Goal: Navigation & Orientation: Go to known website

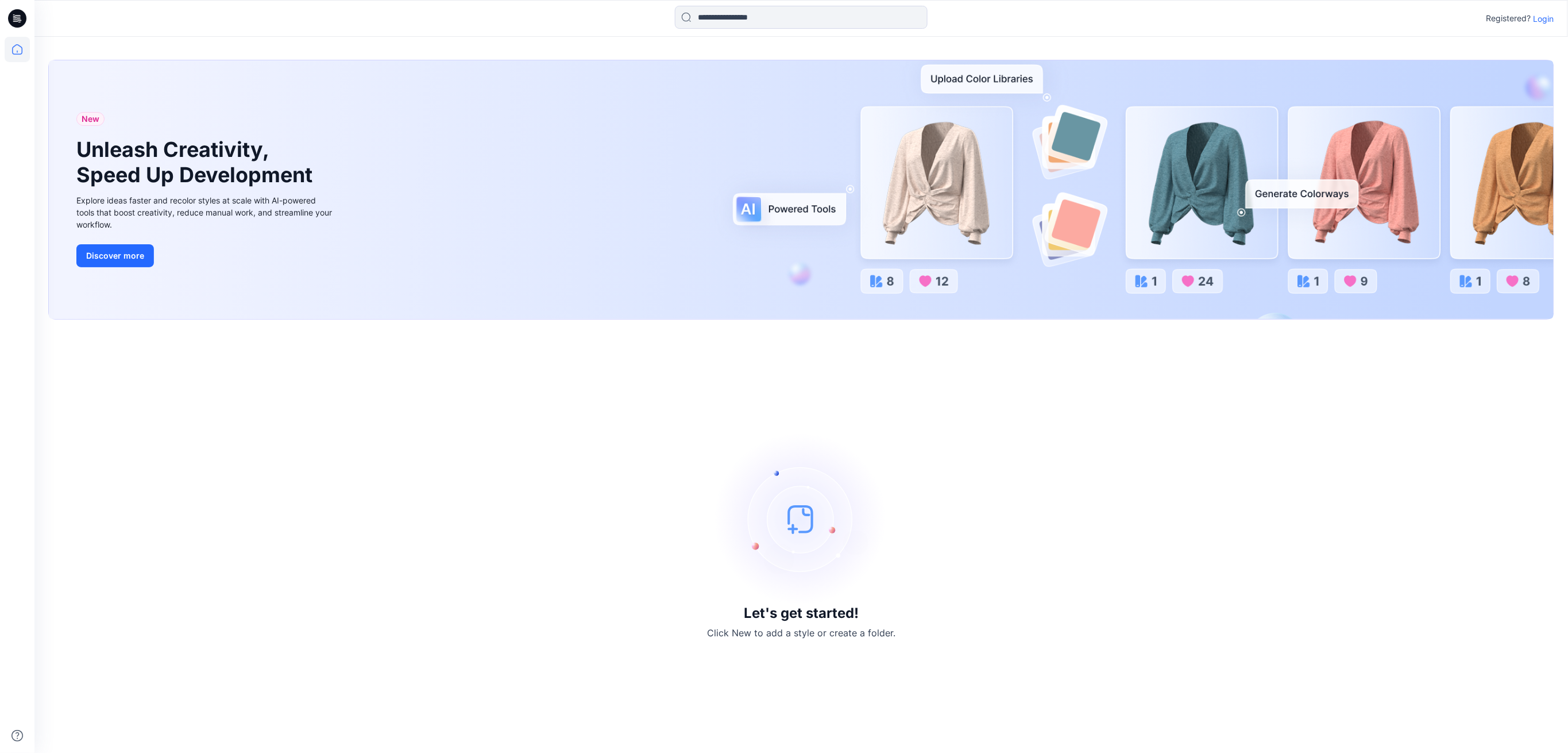
scroll to position [456, 0]
click at [808, 512] on img at bounding box center [801, 518] width 172 height 172
click at [967, 638] on div "Let's get started! Click New to add a style or create a folder." at bounding box center [801, 535] width 1505 height 406
click at [4, 49] on icon at bounding box center [17, 49] width 25 height 25
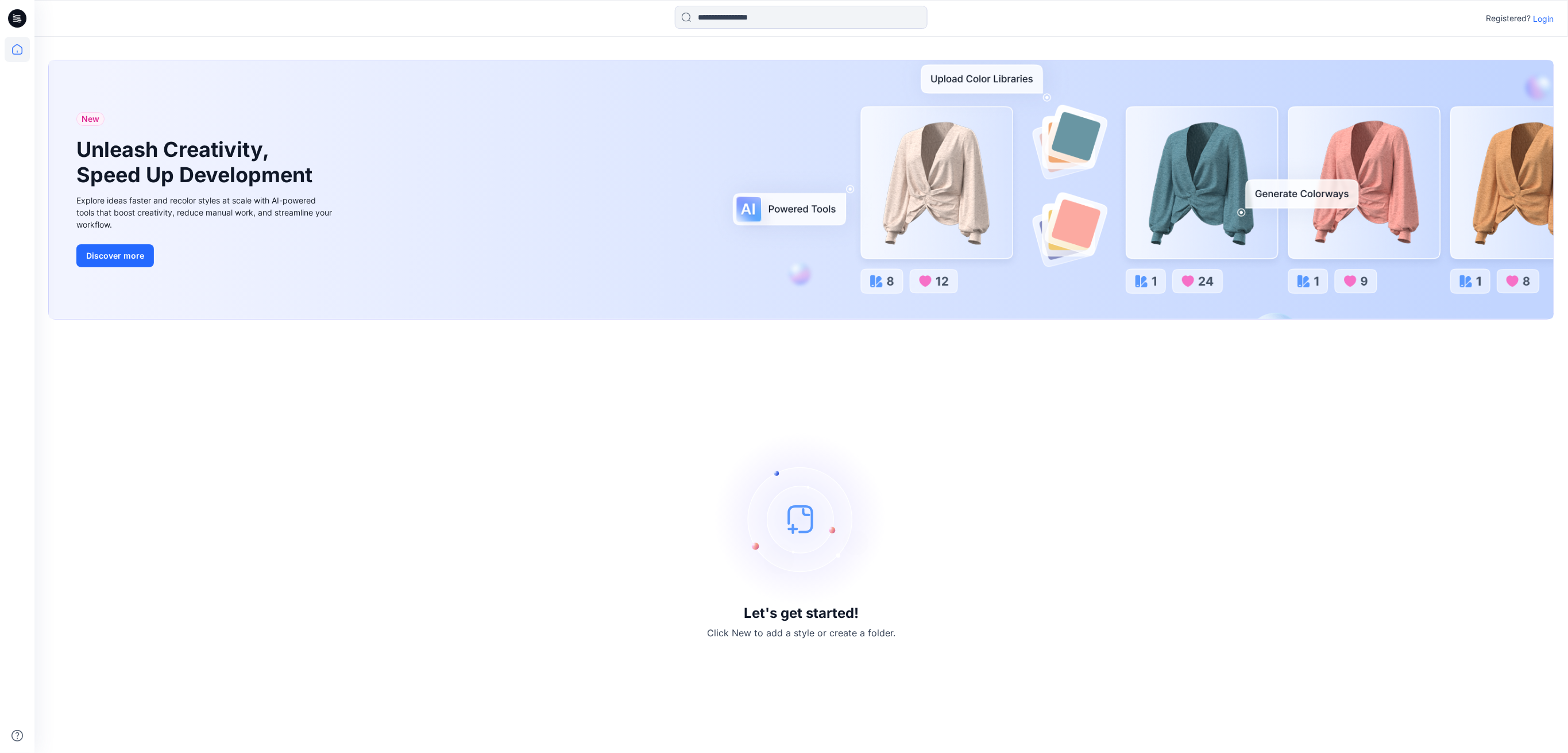
click at [16, 54] on icon at bounding box center [17, 49] width 11 height 11
click at [16, 51] on icon at bounding box center [17, 49] width 25 height 25
click at [1546, 17] on p "Login" at bounding box center [1543, 18] width 21 height 12
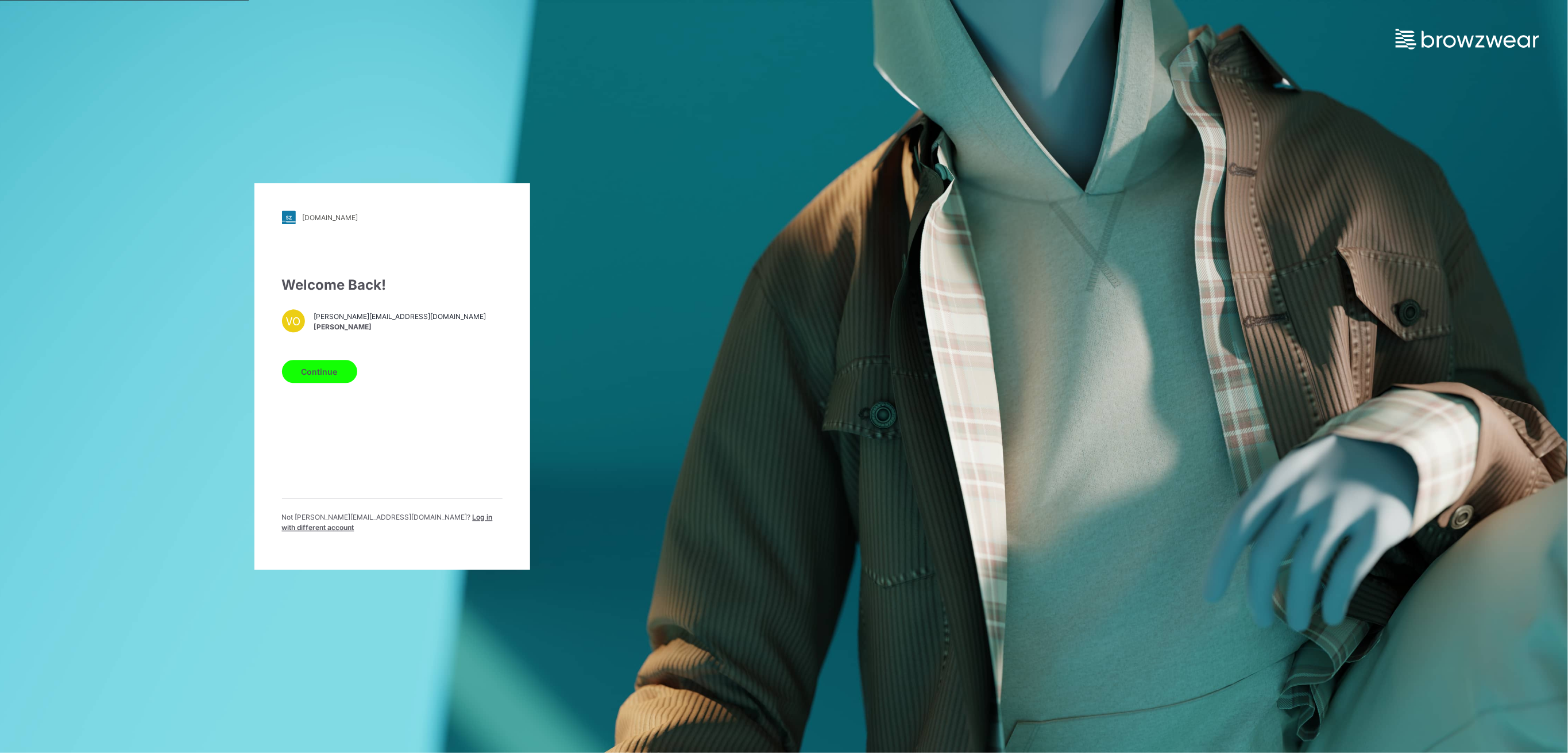
click at [331, 378] on button "Continue" at bounding box center [320, 372] width 75 height 23
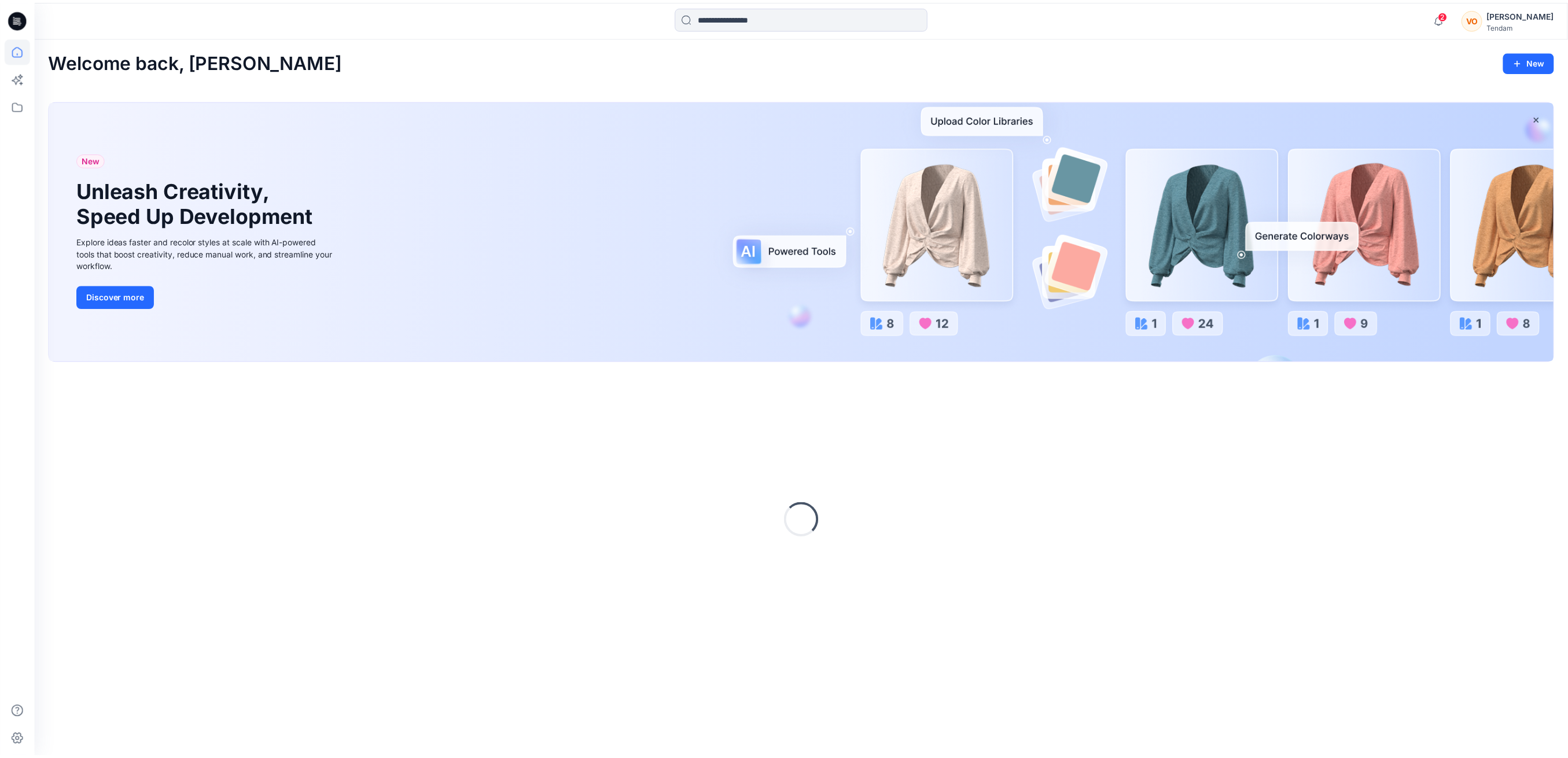
scroll to position [459, 0]
